Goal: Navigation & Orientation: Find specific page/section

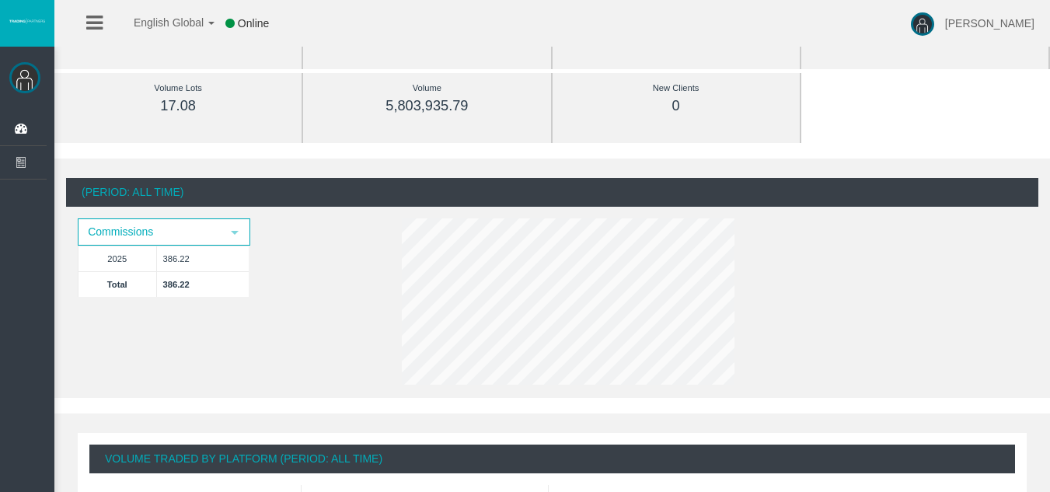
scroll to position [155, 0]
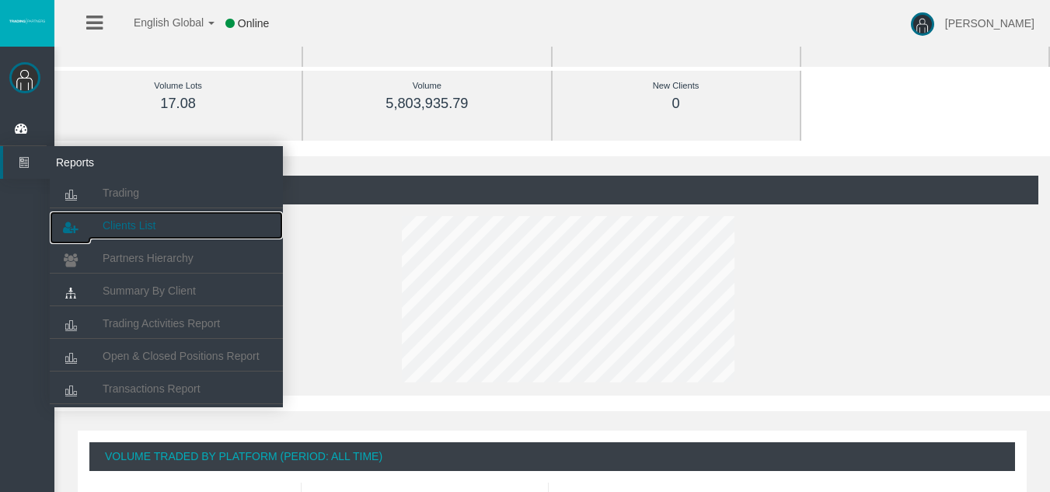
click at [144, 233] on link "Clients List" at bounding box center [166, 225] width 233 height 28
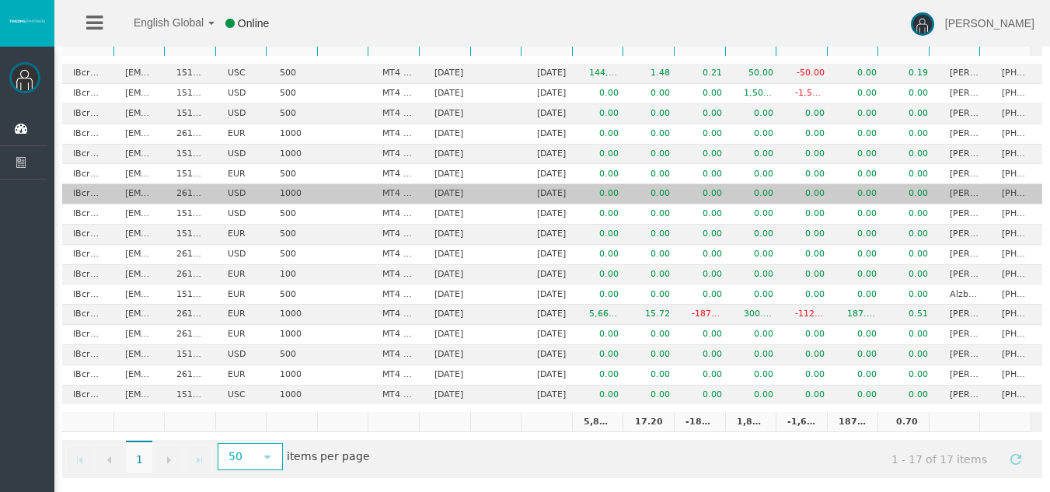
scroll to position [167, 0]
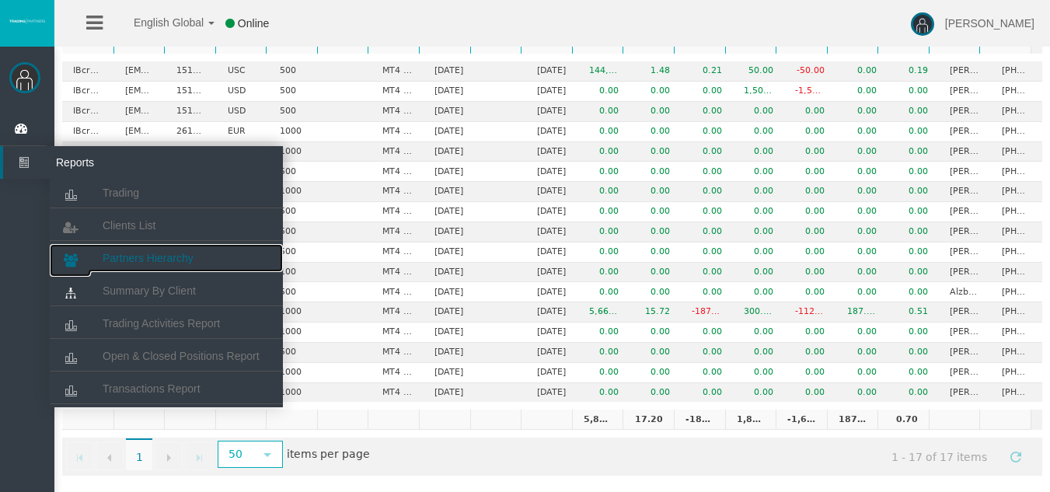
click at [145, 248] on link "Partners Hierarchy" at bounding box center [166, 258] width 233 height 28
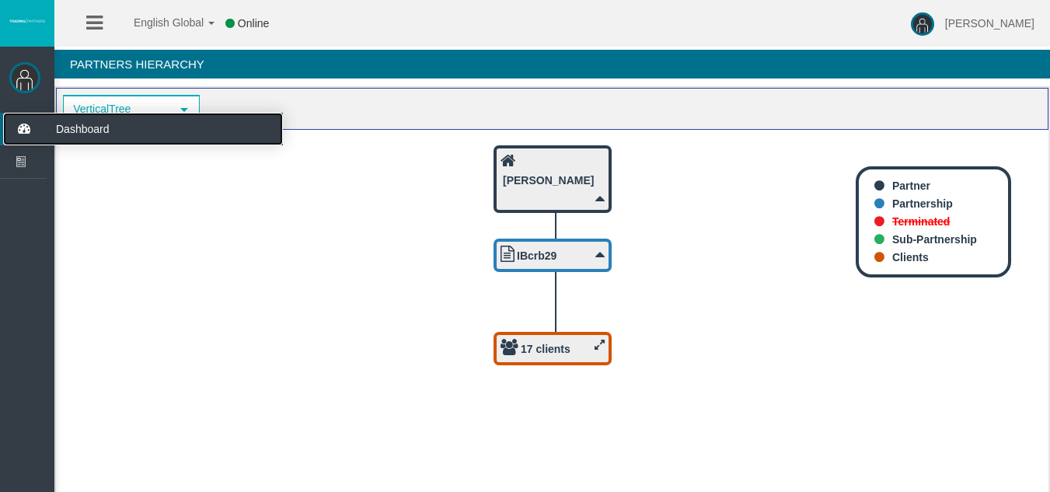
click at [29, 135] on icon at bounding box center [23, 129] width 41 height 33
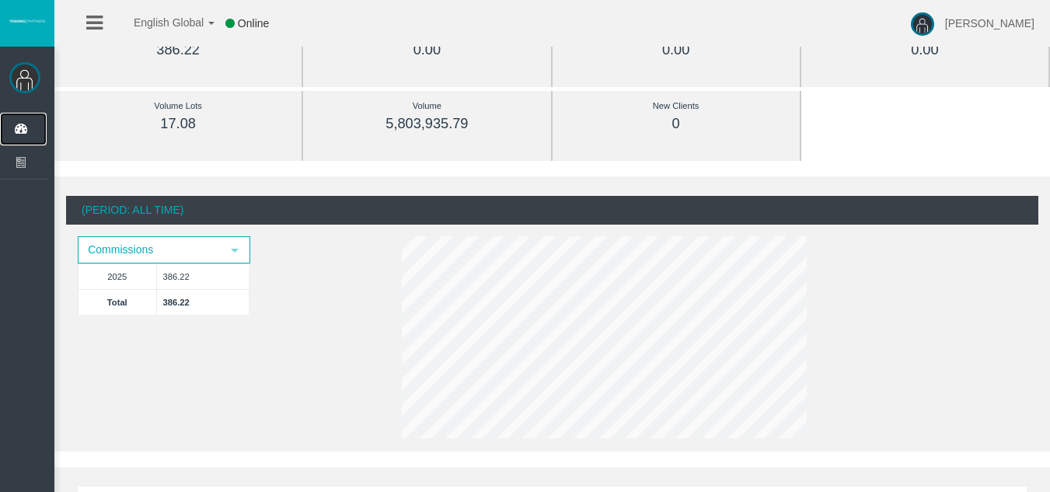
scroll to position [155, 0]
